Goal: Transaction & Acquisition: Book appointment/travel/reservation

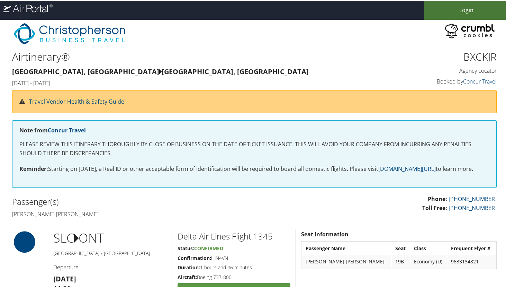
click at [455, 12] on link "Login" at bounding box center [466, 9] width 85 height 19
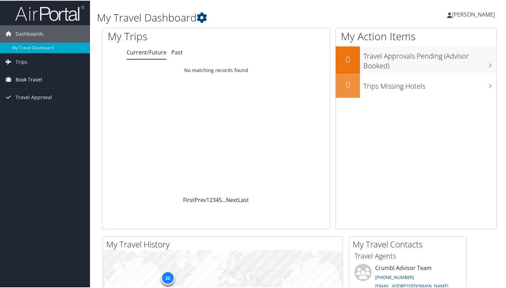
click at [34, 80] on span "Book Travel" at bounding box center [29, 78] width 27 height 17
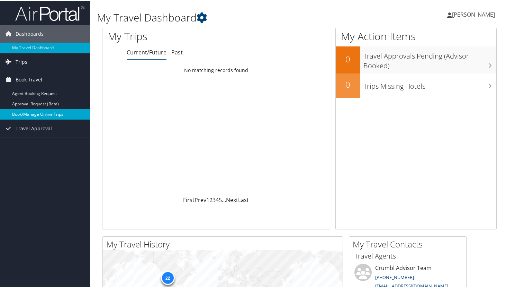
click at [38, 111] on link "Book/Manage Online Trips" at bounding box center [45, 113] width 90 height 10
